Goal: Information Seeking & Learning: Learn about a topic

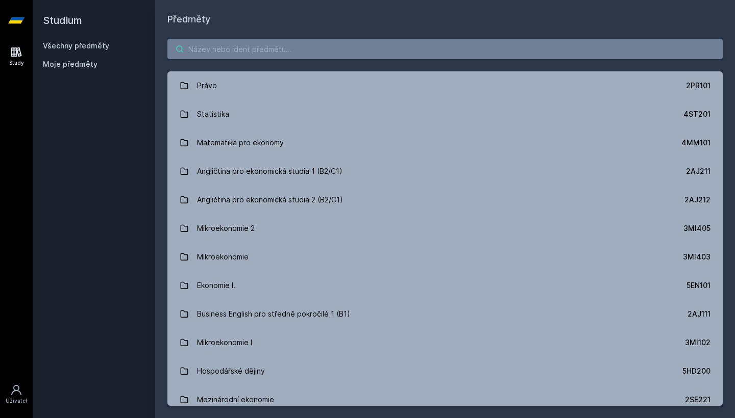
click at [589, 56] on input "search" at bounding box center [444, 49] width 555 height 20
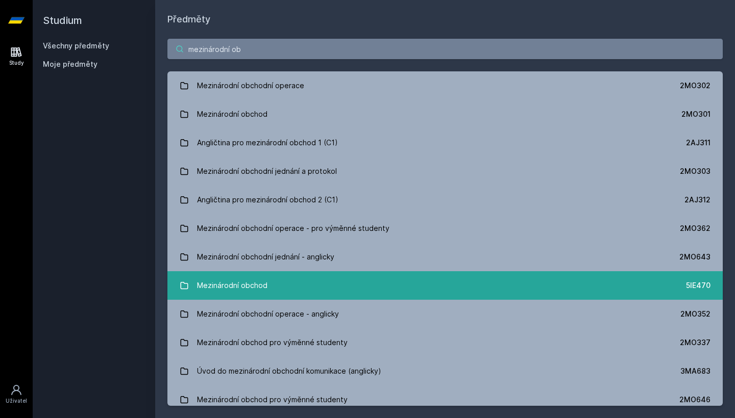
type input "mezinárodní ob"
click at [598, 283] on link "Mezinárodní obchod 5IE470" at bounding box center [444, 285] width 555 height 29
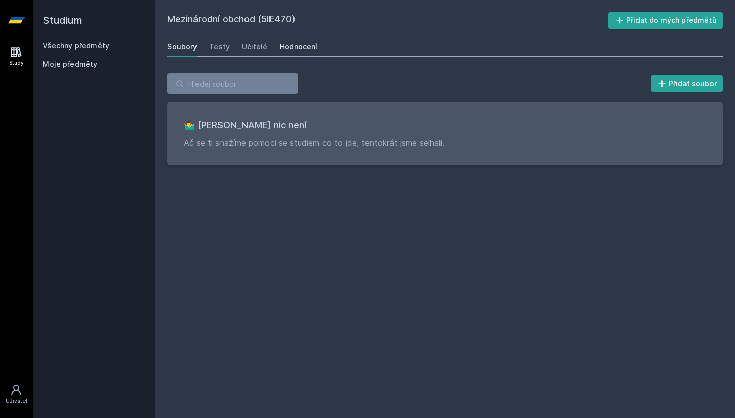
click at [305, 53] on link "Hodnocení" at bounding box center [299, 47] width 38 height 20
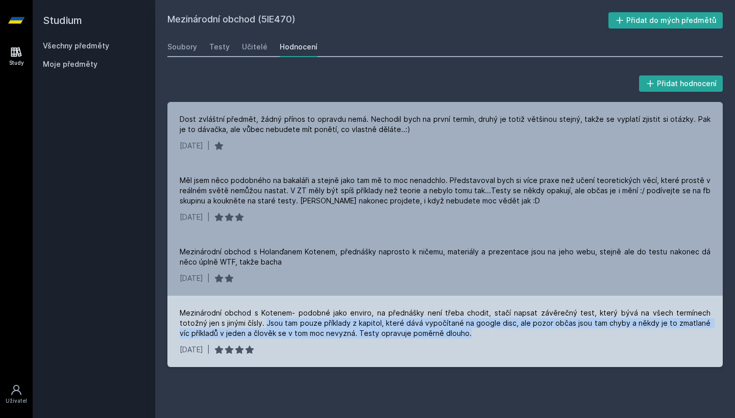
drag, startPoint x: 237, startPoint y: 322, endPoint x: 431, endPoint y: 333, distance: 194.1
click at [431, 333] on div "Mezinárodní obchod s Kotenem- podobné jako enviro, na přednášky není třeba chod…" at bounding box center [445, 323] width 530 height 31
click at [468, 332] on div "Mezinárodní obchod s Kotenem- podobné jako enviro, na přednášky není třeba chod…" at bounding box center [445, 323] width 530 height 31
drag, startPoint x: 468, startPoint y: 332, endPoint x: 467, endPoint y: 322, distance: 9.7
click at [467, 322] on div "Mezinárodní obchod s Kotenem- podobné jako enviro, na přednášky není třeba chod…" at bounding box center [445, 323] width 530 height 31
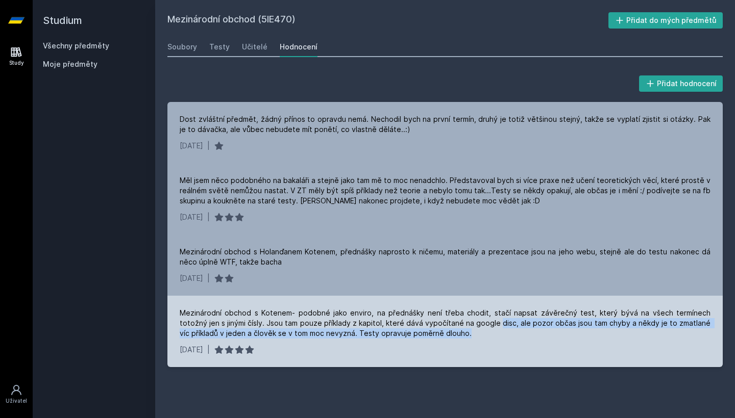
click at [467, 324] on div "Mezinárodní obchod s Kotenem- podobné jako enviro, na přednášky není třeba chod…" at bounding box center [445, 323] width 530 height 31
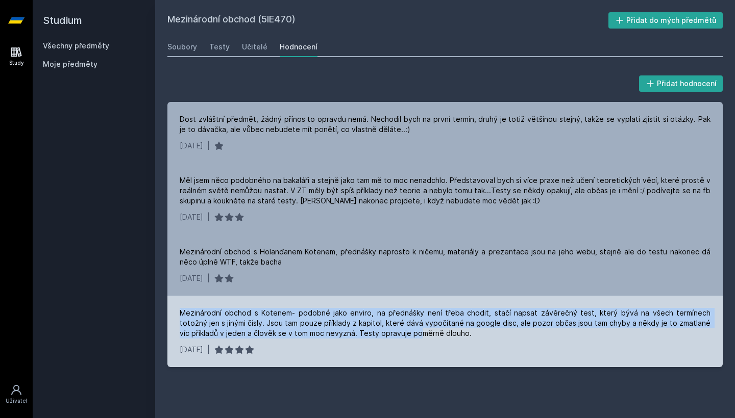
drag, startPoint x: 182, startPoint y: 311, endPoint x: 375, endPoint y: 337, distance: 195.6
click at [375, 337] on div "Mezinárodní obchod s Kotenem- podobné jako enviro, na přednášky není třeba chod…" at bounding box center [445, 323] width 530 height 31
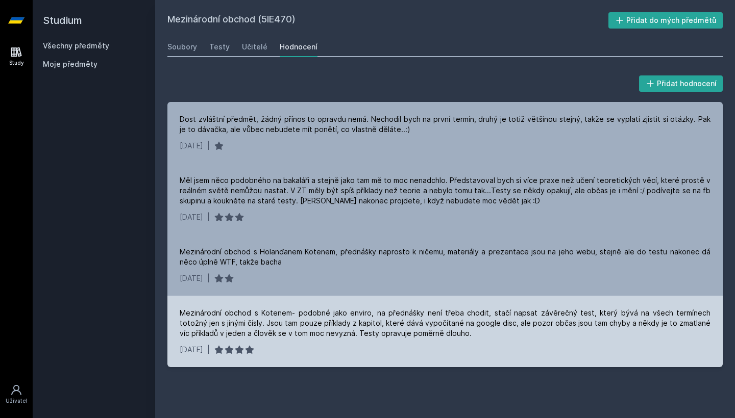
click at [575, 313] on div "Mezinárodní obchod s Kotenem- podobné jako enviro, na přednášky není třeba chod…" at bounding box center [445, 323] width 530 height 31
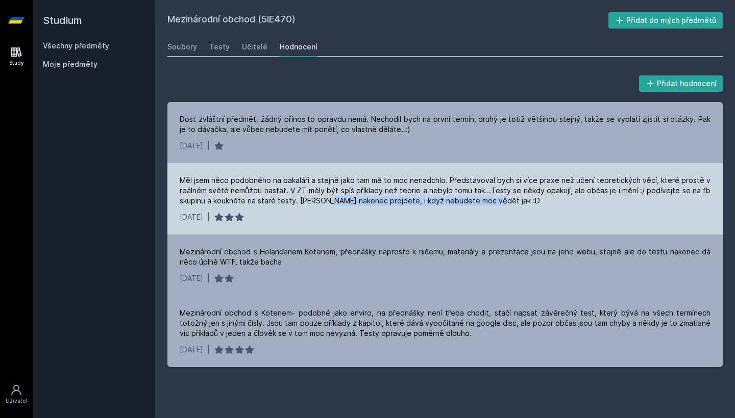
drag, startPoint x: 325, startPoint y: 197, endPoint x: 507, endPoint y: 209, distance: 181.9
click at [507, 209] on div "Měl jsem něco podobného na bakaláři a stejně jako tam mě to moc nenadchlo. Před…" at bounding box center [444, 198] width 555 height 71
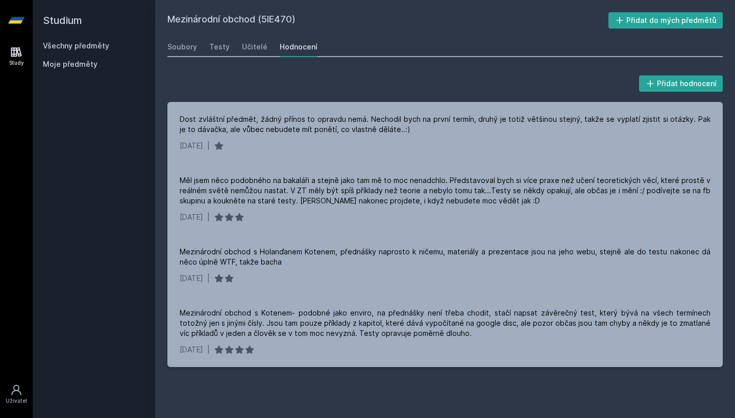
click at [68, 46] on link "Všechny předměty" at bounding box center [76, 45] width 66 height 9
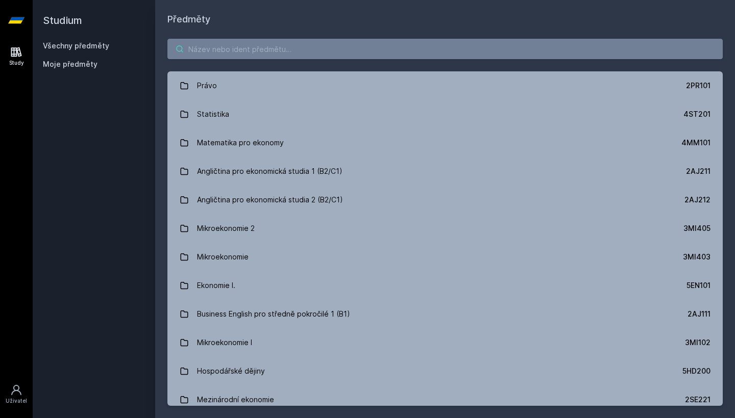
click at [232, 59] on input "search" at bounding box center [444, 49] width 555 height 20
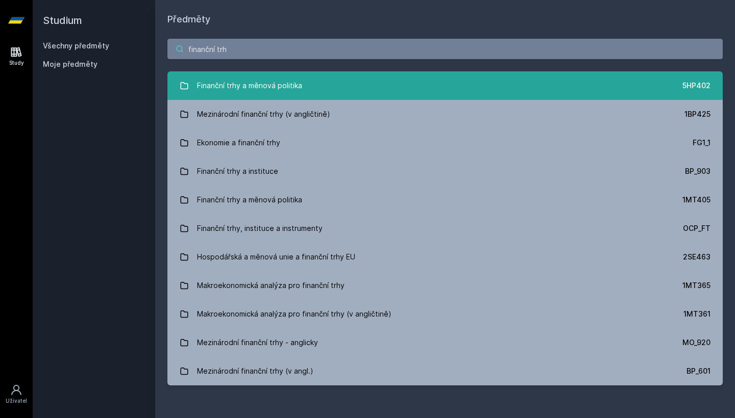
type input "finanční trh"
click at [240, 94] on div "Finanční trhy a měnová politika" at bounding box center [249, 85] width 105 height 20
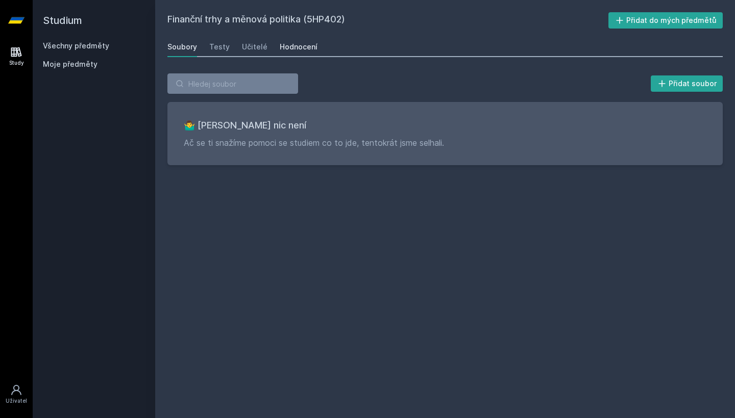
click at [304, 50] on div "Hodnocení" at bounding box center [299, 47] width 38 height 10
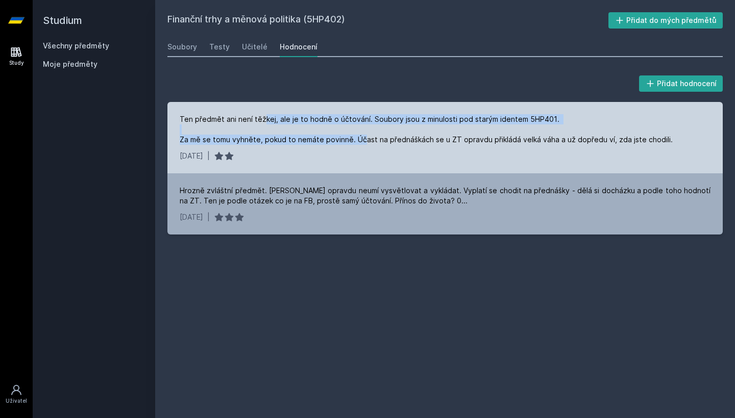
drag, startPoint x: 261, startPoint y: 122, endPoint x: 363, endPoint y: 137, distance: 103.1
click at [364, 137] on div "Ten předmět ani není těžkej, ale je to hodně o účtování. Soubory jsou z minulos…" at bounding box center [426, 129] width 493 height 31
click at [363, 137] on div "Ten předmět ani není těžkej, ale je to hodně o účtování. Soubory jsou z minulos…" at bounding box center [426, 129] width 493 height 31
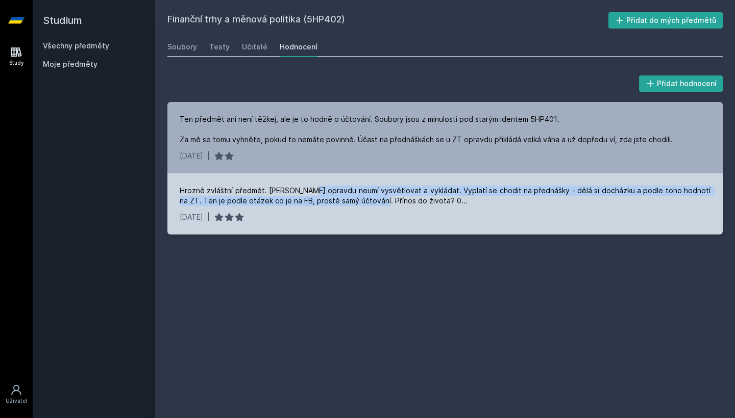
drag, startPoint x: 302, startPoint y: 193, endPoint x: 356, endPoint y: 203, distance: 53.9
click at [356, 203] on div "Hrozně zvláštní předmět. [PERSON_NAME] opravdu neumí vysvětlovat a vykládat. Vy…" at bounding box center [445, 196] width 530 height 20
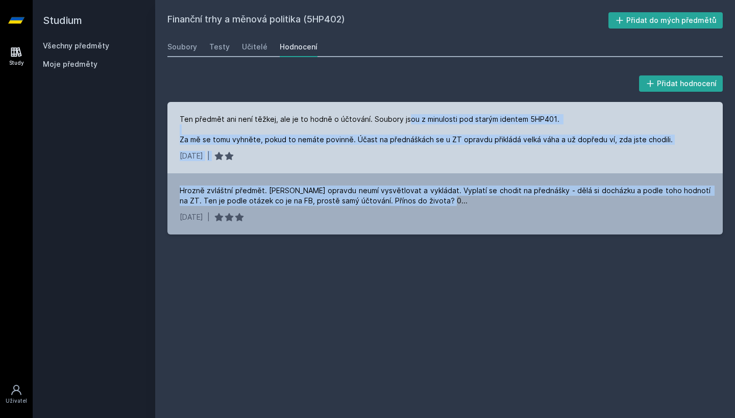
drag, startPoint x: 443, startPoint y: 209, endPoint x: 401, endPoint y: 117, distance: 100.2
click at [401, 117] on div "Ten předmět ani není těžkej, ale je to hodně o účtování. Soubory jsou z minulos…" at bounding box center [444, 168] width 555 height 133
click at [401, 117] on div "Ten předmět ani není těžkej, ale je to hodně o účtování. Soubory jsou z minulos…" at bounding box center [426, 129] width 493 height 31
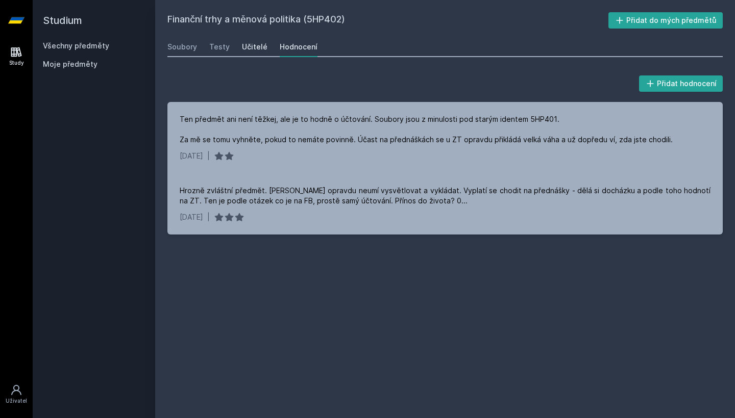
click at [242, 44] on div "Učitelé" at bounding box center [255, 47] width 26 height 10
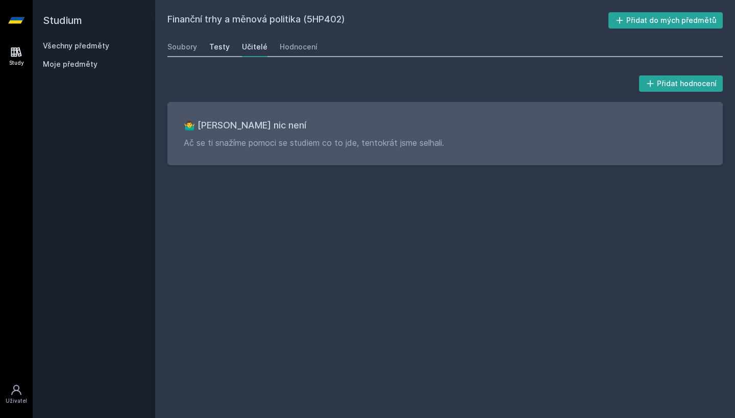
click at [215, 46] on div "Testy" at bounding box center [219, 47] width 20 height 10
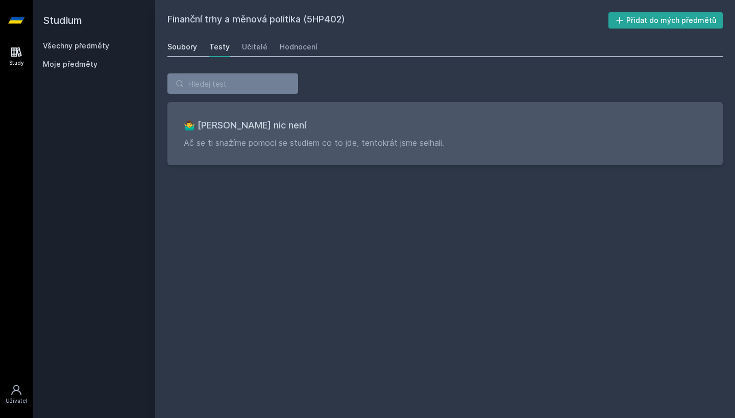
click at [187, 46] on div "Soubory" at bounding box center [182, 47] width 30 height 10
click at [65, 41] on link "Všechny předměty" at bounding box center [76, 45] width 66 height 9
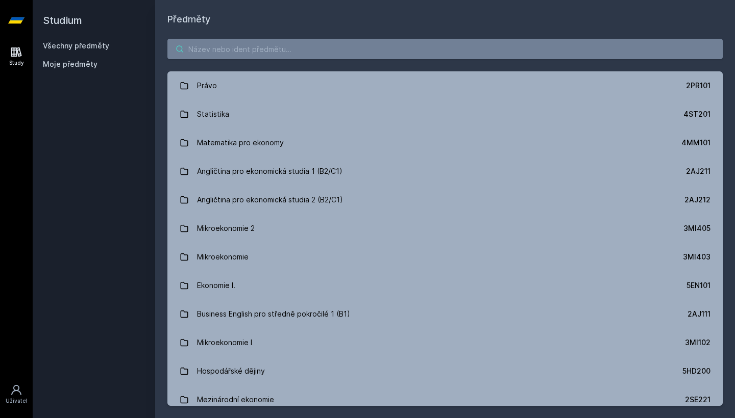
click at [239, 56] on input "search" at bounding box center [444, 49] width 555 height 20
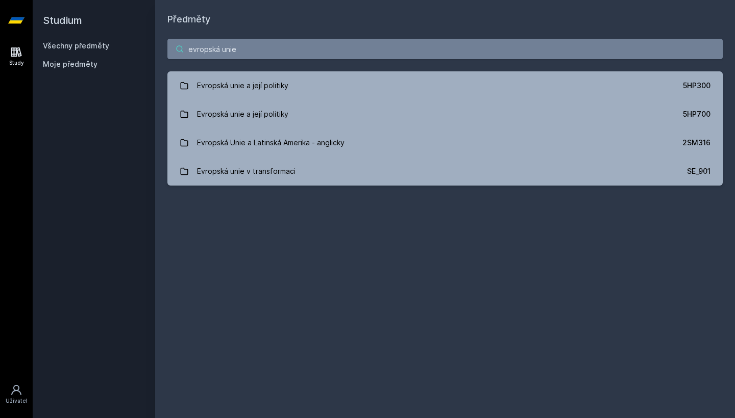
click at [326, 44] on input "evropská unie" at bounding box center [444, 49] width 555 height 20
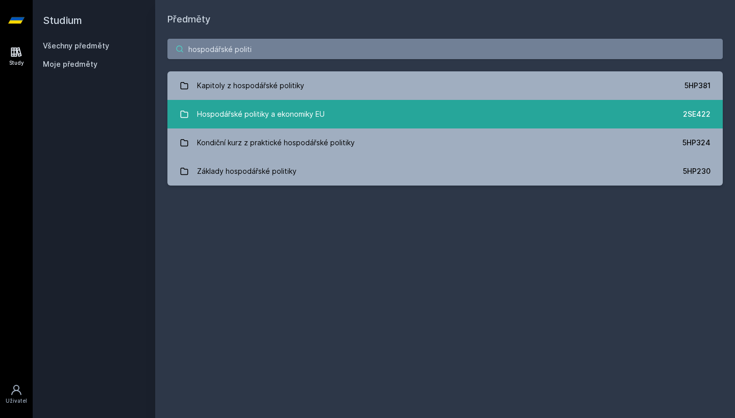
type input "hospodářské politi"
click at [314, 119] on div "Hospodářské politiky a ekonomiky EU" at bounding box center [261, 114] width 128 height 20
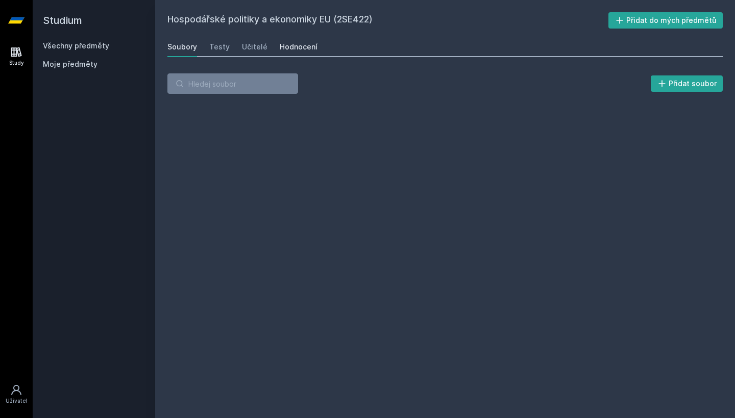
click at [304, 44] on div "Hodnocení" at bounding box center [299, 47] width 38 height 10
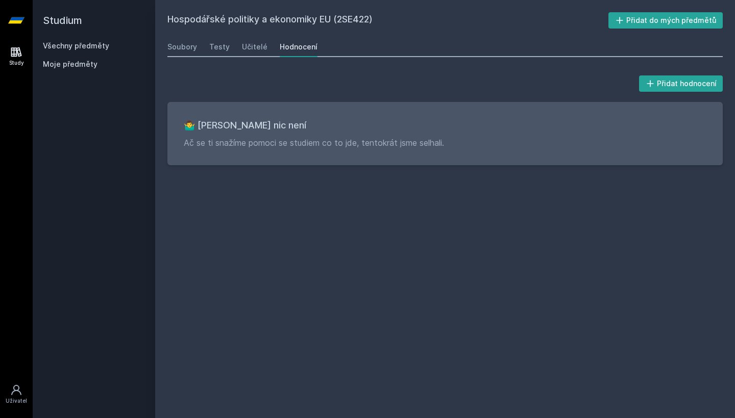
click at [65, 49] on link "Všechny předměty" at bounding box center [76, 45] width 66 height 9
